Goal: Answer question/provide support

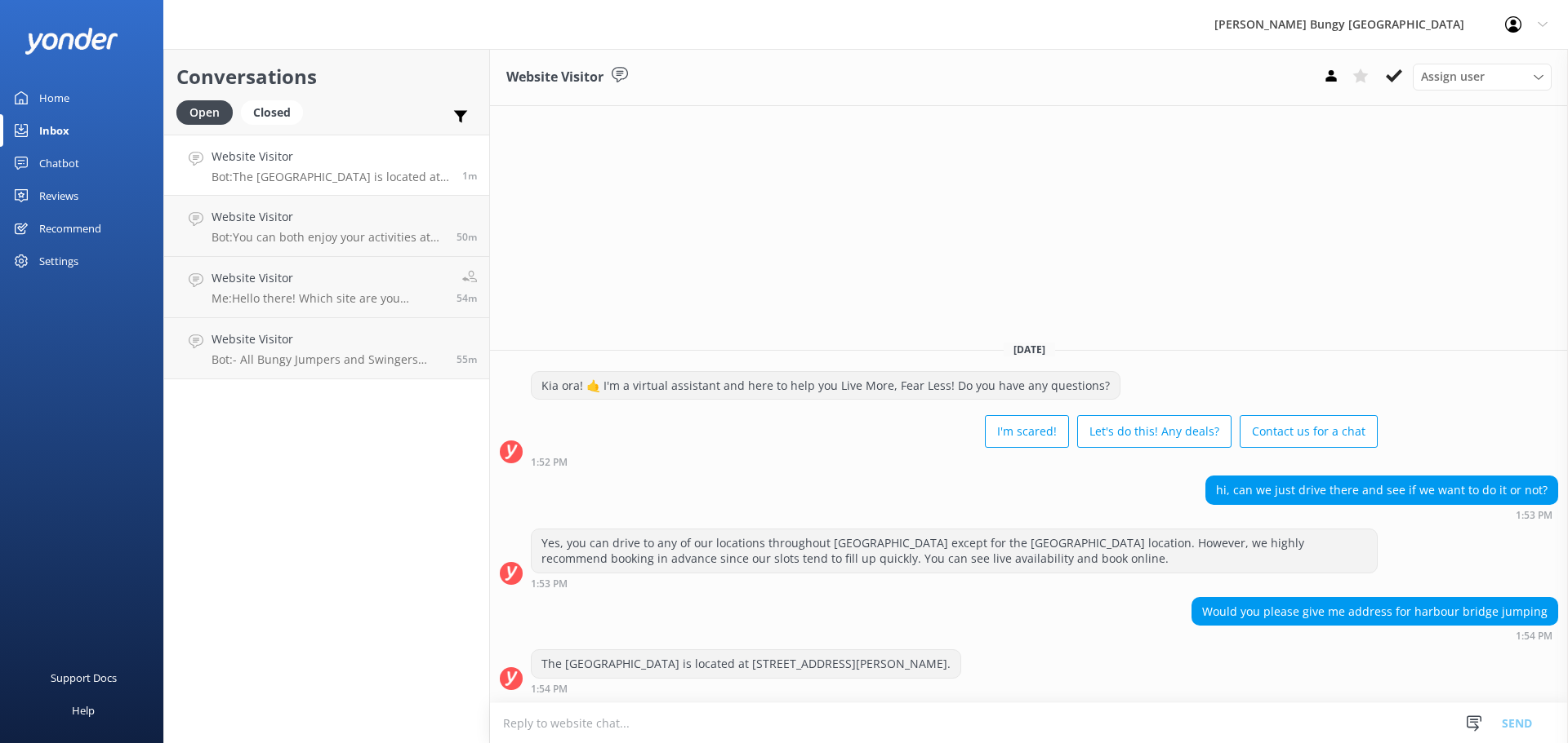
click at [1393, 710] on textarea at bounding box center [1029, 723] width 1078 height 40
click at [1372, 670] on div "The [GEOGRAPHIC_DATA] is located at [STREET_ADDRESS][PERSON_NAME]. 1:54 PM" at bounding box center [1029, 671] width 1078 height 44
click at [330, 240] on p "Bot: You can both enjoy your activities at the [GEOGRAPHIC_DATA] location in [G…" at bounding box center [327, 237] width 232 height 15
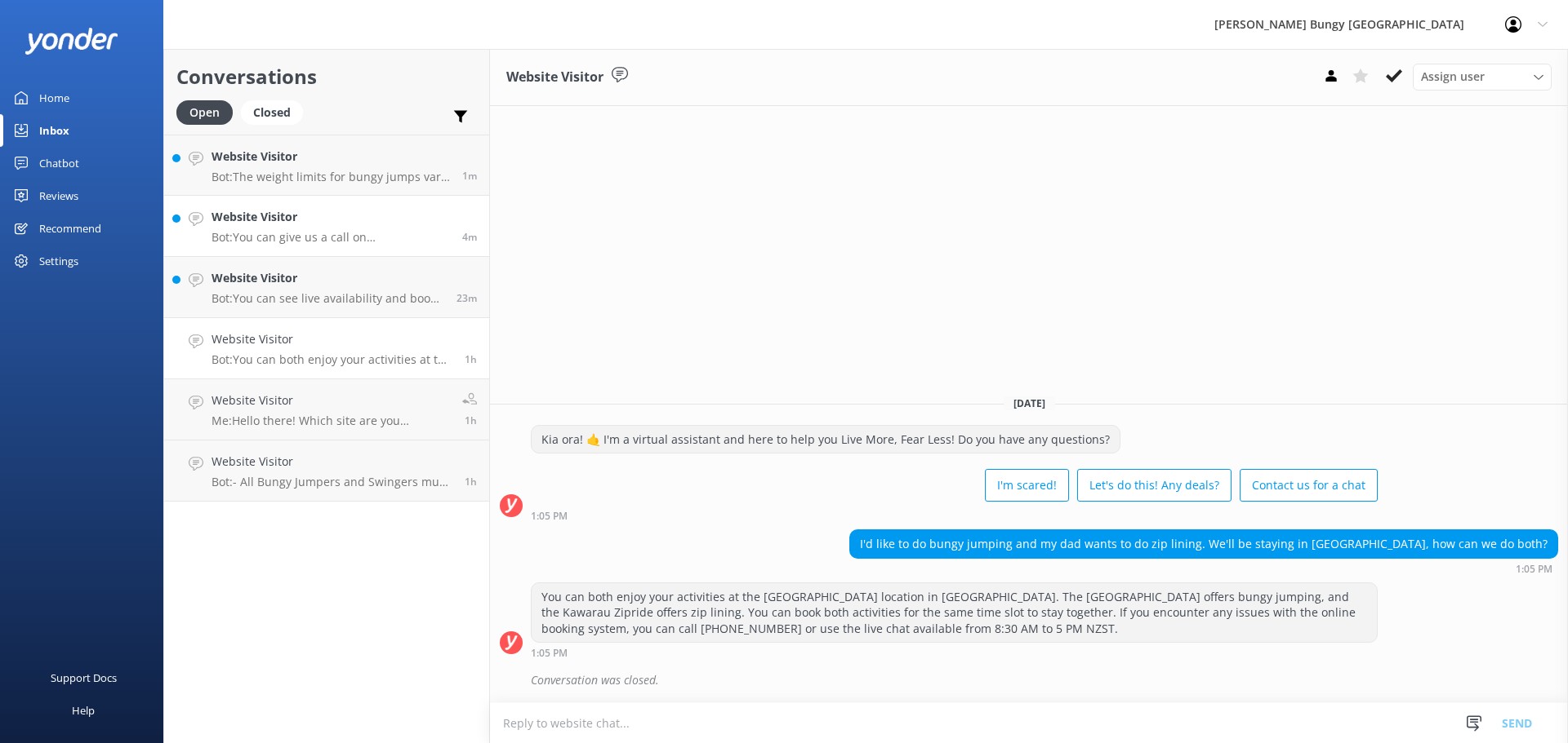
click at [335, 218] on h4 "Website Visitor" at bounding box center [330, 217] width 238 height 18
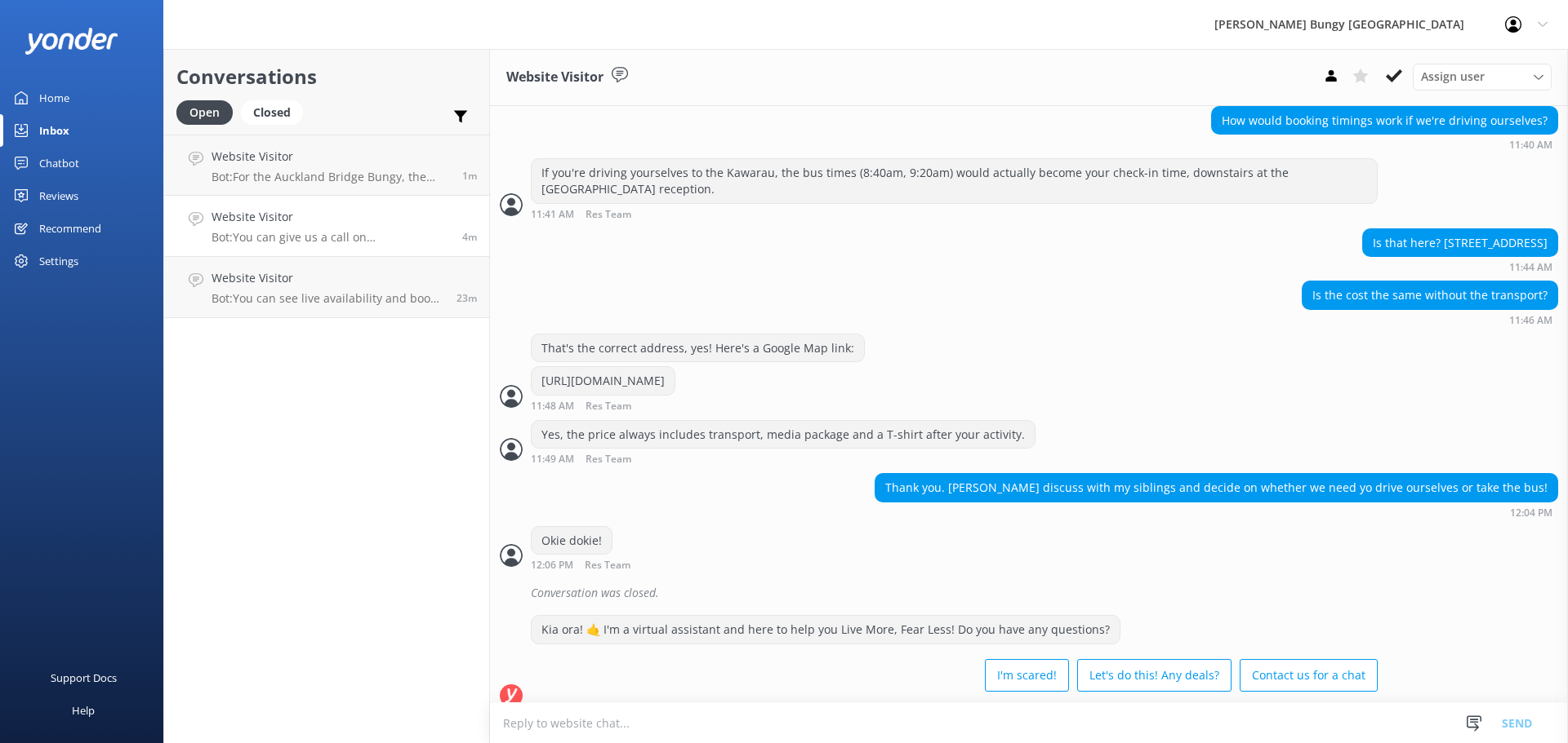
scroll to position [1331, 0]
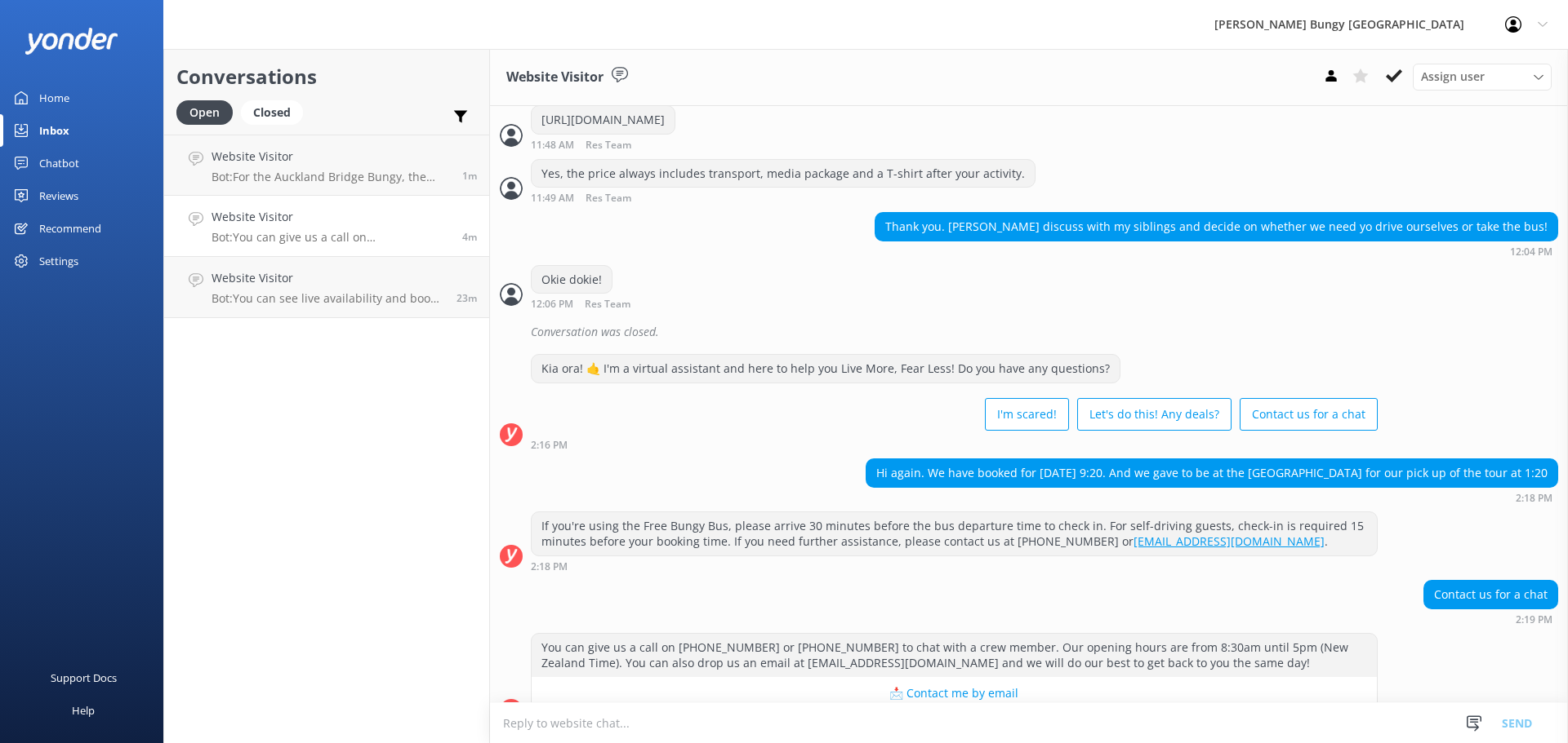
click at [1310, 716] on textarea at bounding box center [1029, 723] width 1078 height 40
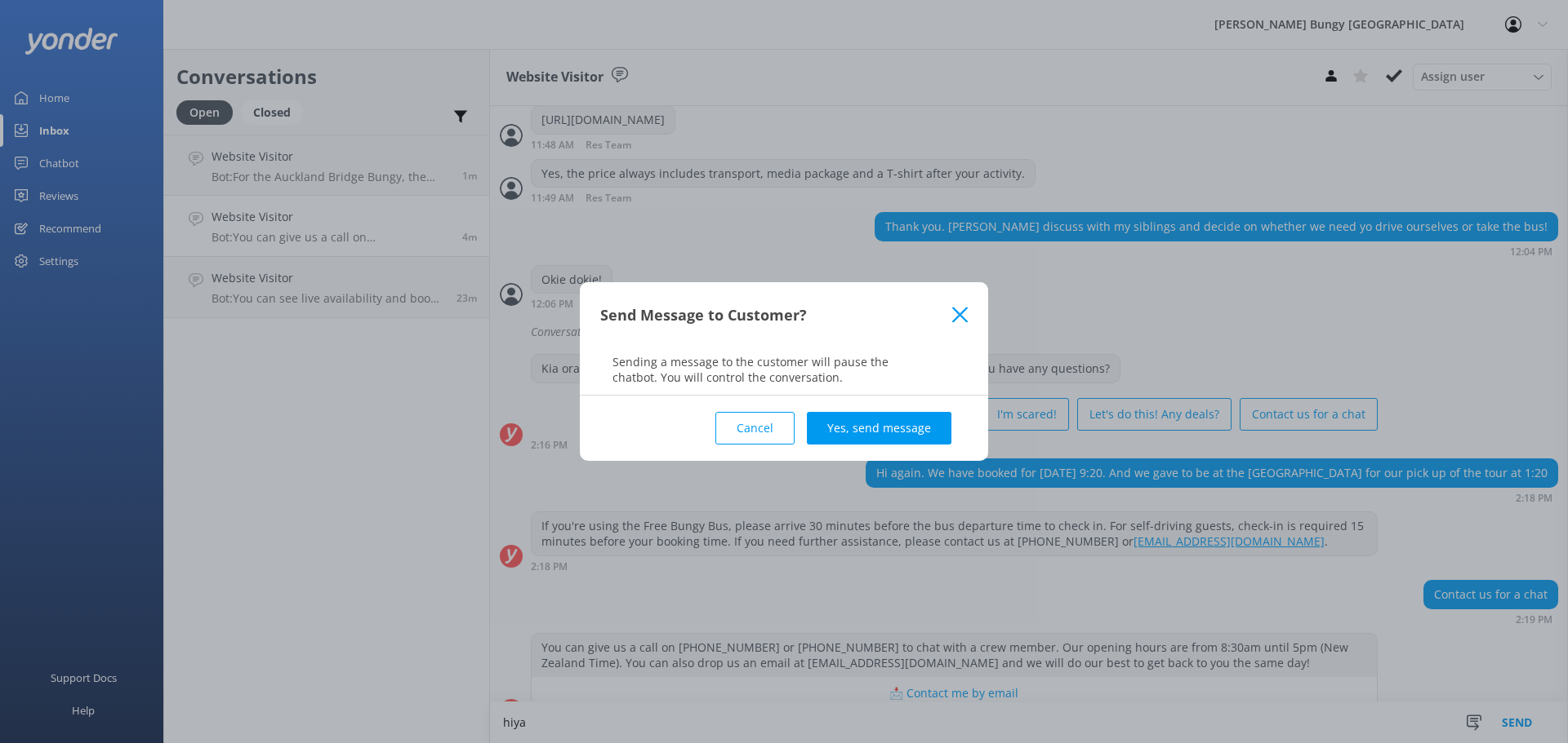
type textarea "hiya"
click at [873, 410] on div "Cancel Yes, send message" at bounding box center [784, 429] width 368 height 65
click at [879, 432] on button "Yes, send message" at bounding box center [879, 428] width 144 height 33
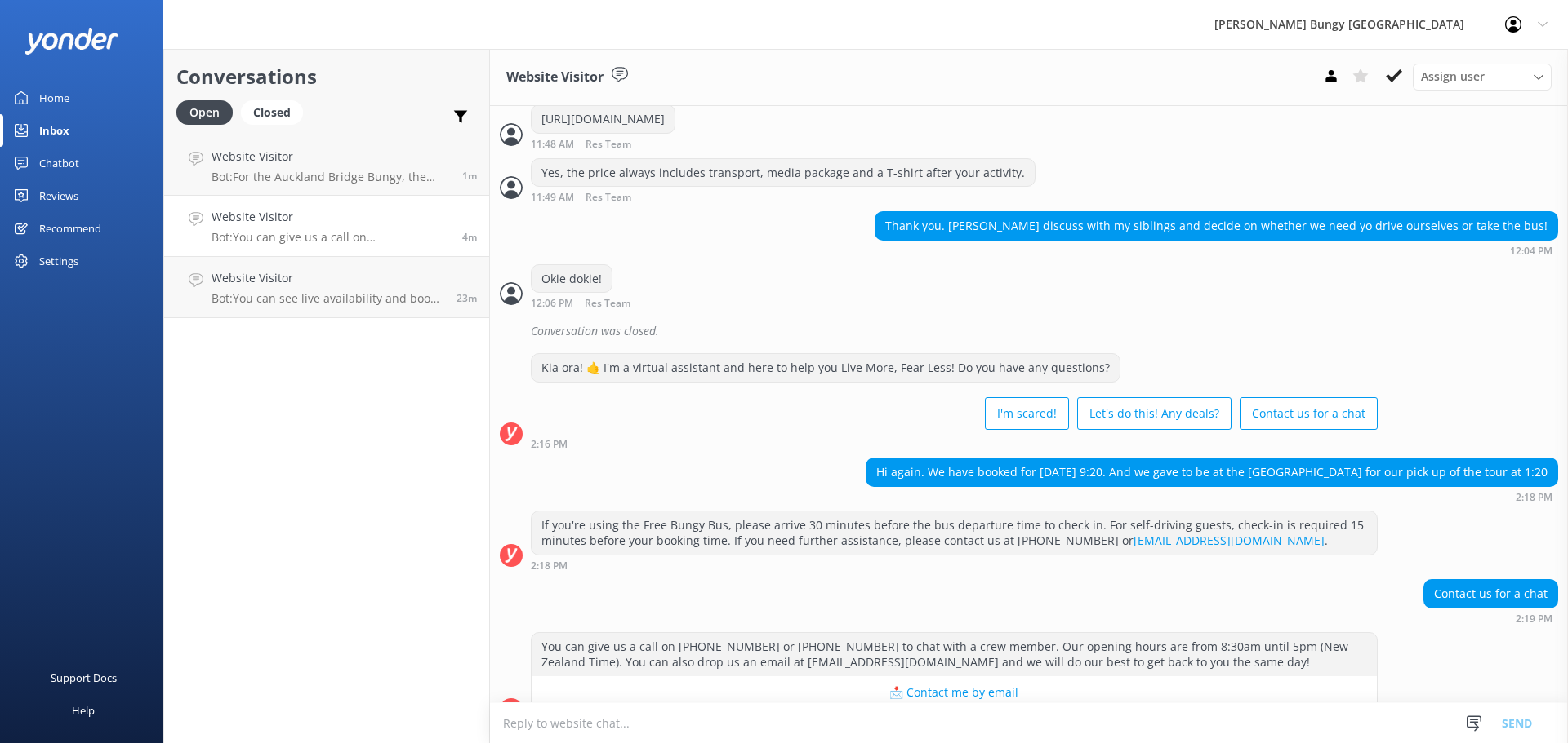
scroll to position [1437, 0]
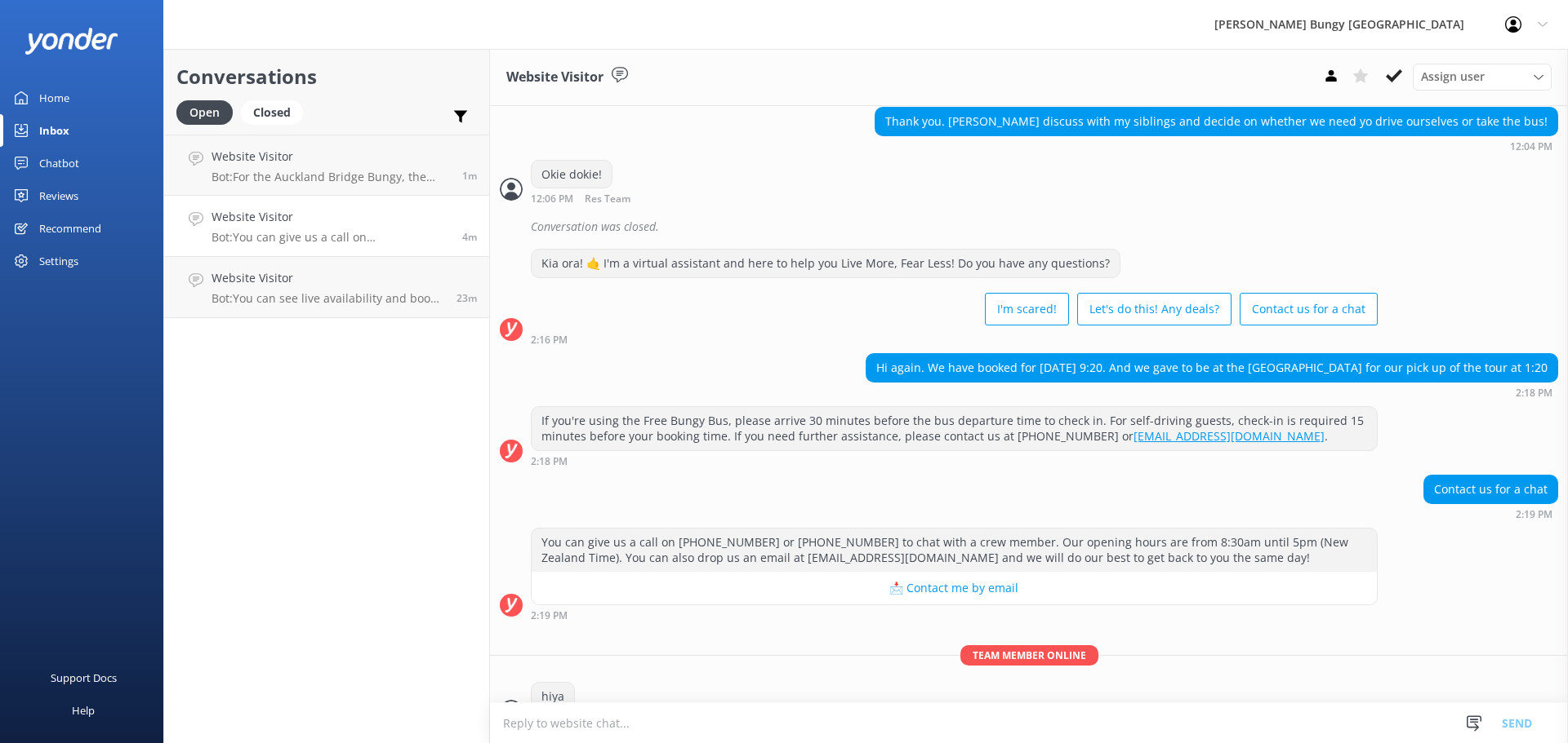
click at [965, 718] on textarea at bounding box center [1029, 723] width 1078 height 40
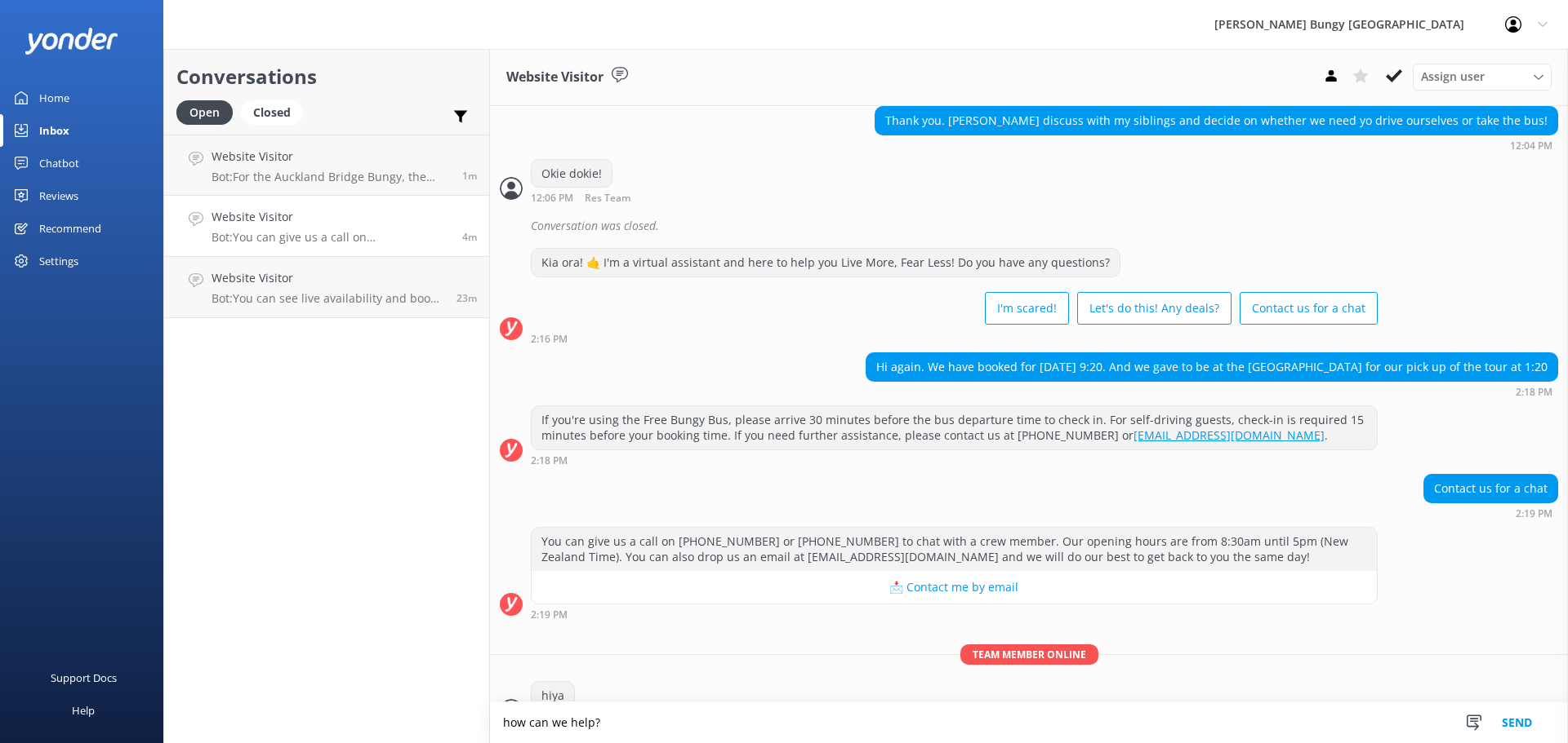
type textarea "how can we help?"
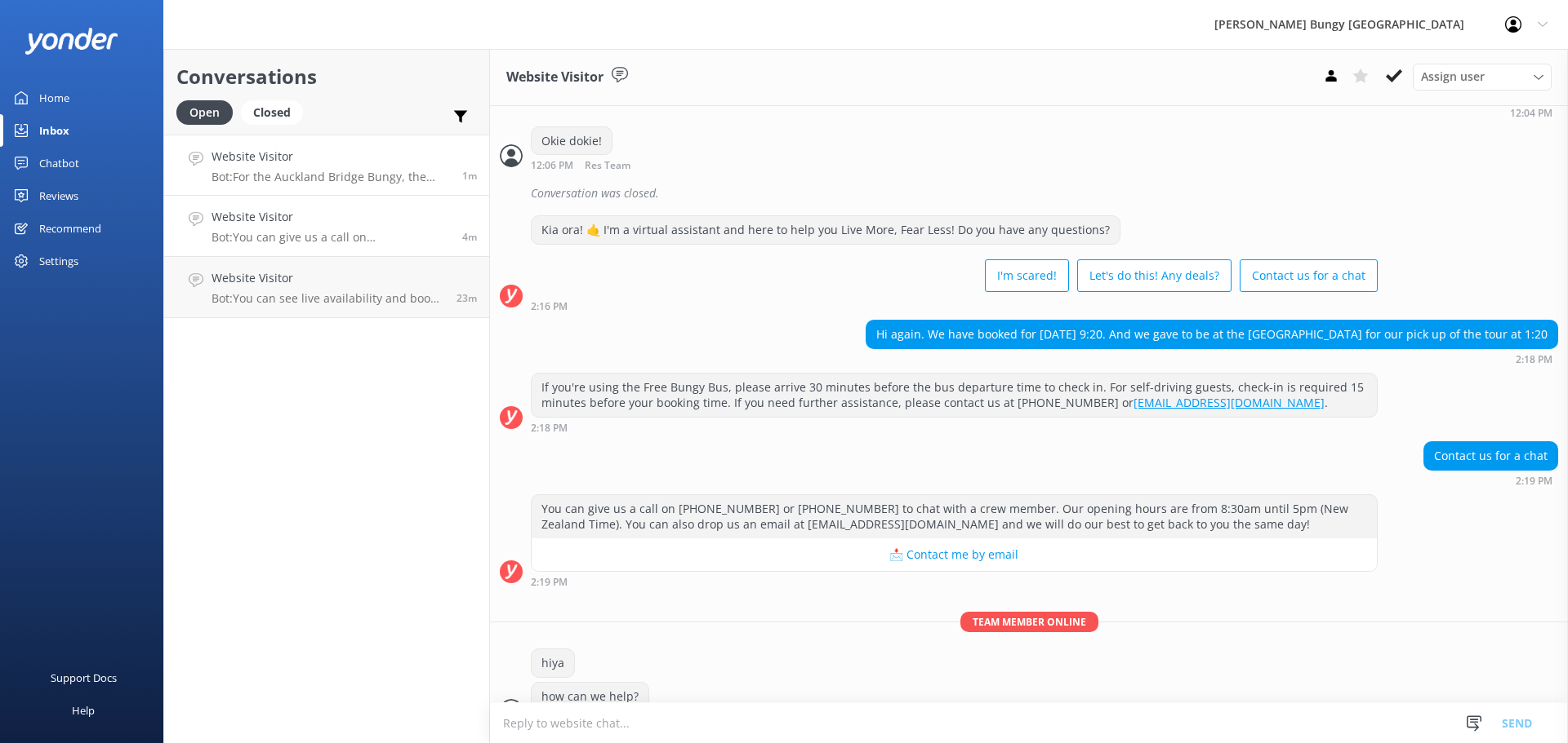
click at [276, 173] on p "Bot: For the Auckland Bridge Bungy, the weight limit is a minimum of 35kg and a…" at bounding box center [330, 177] width 238 height 15
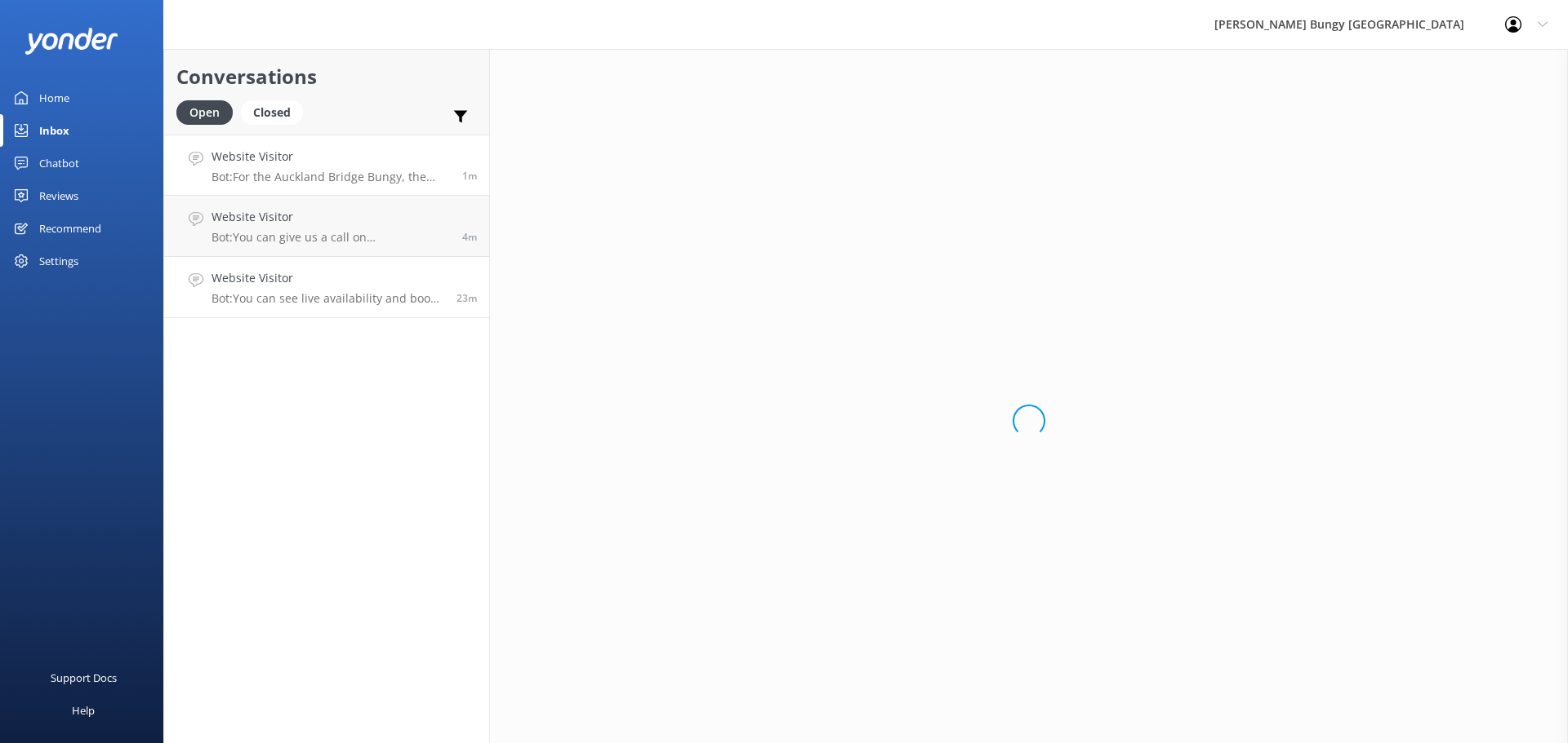
click at [315, 277] on h4 "Website Visitor" at bounding box center [327, 279] width 232 height 18
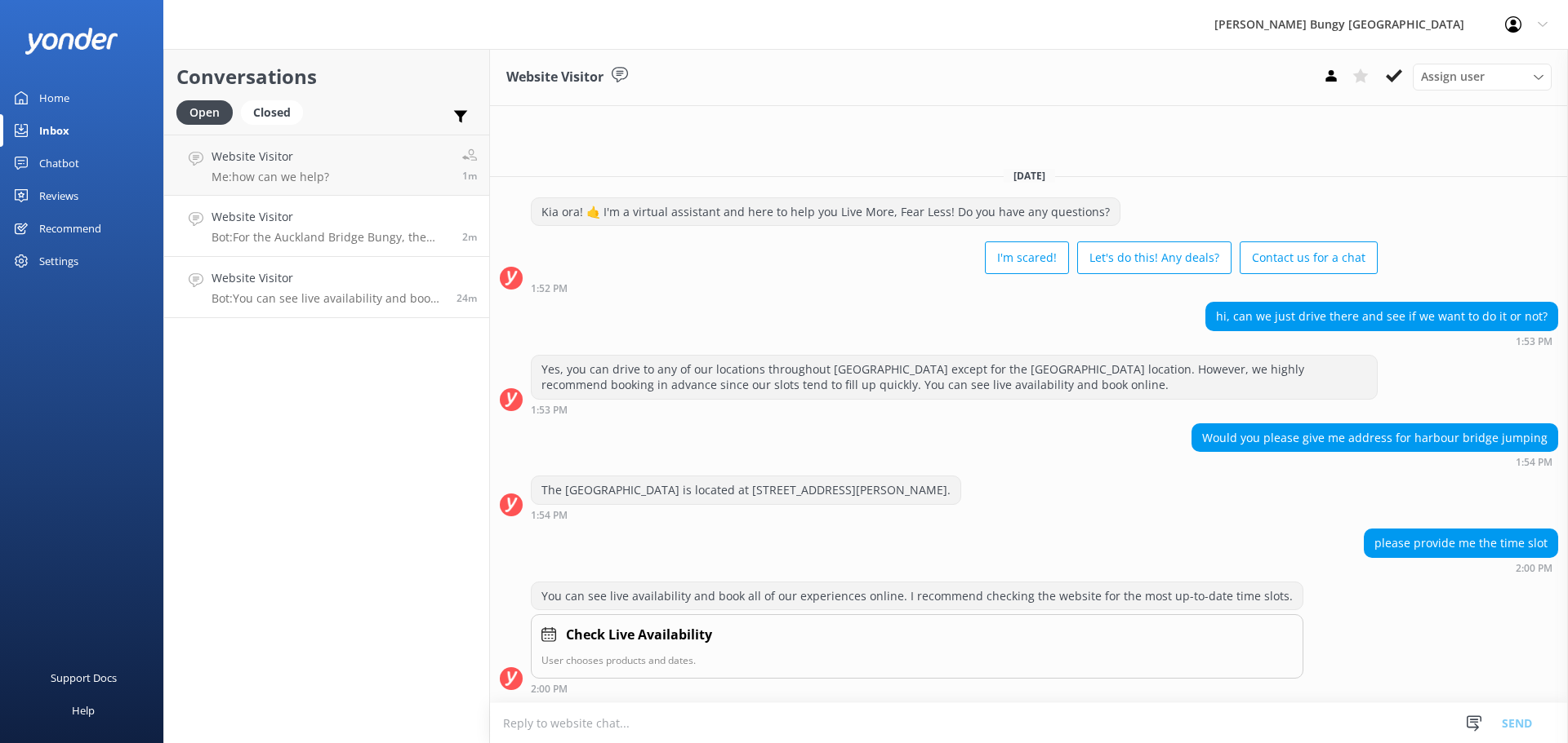
click at [269, 215] on h4 "Website Visitor" at bounding box center [330, 217] width 238 height 18
